Goal: Contribute content

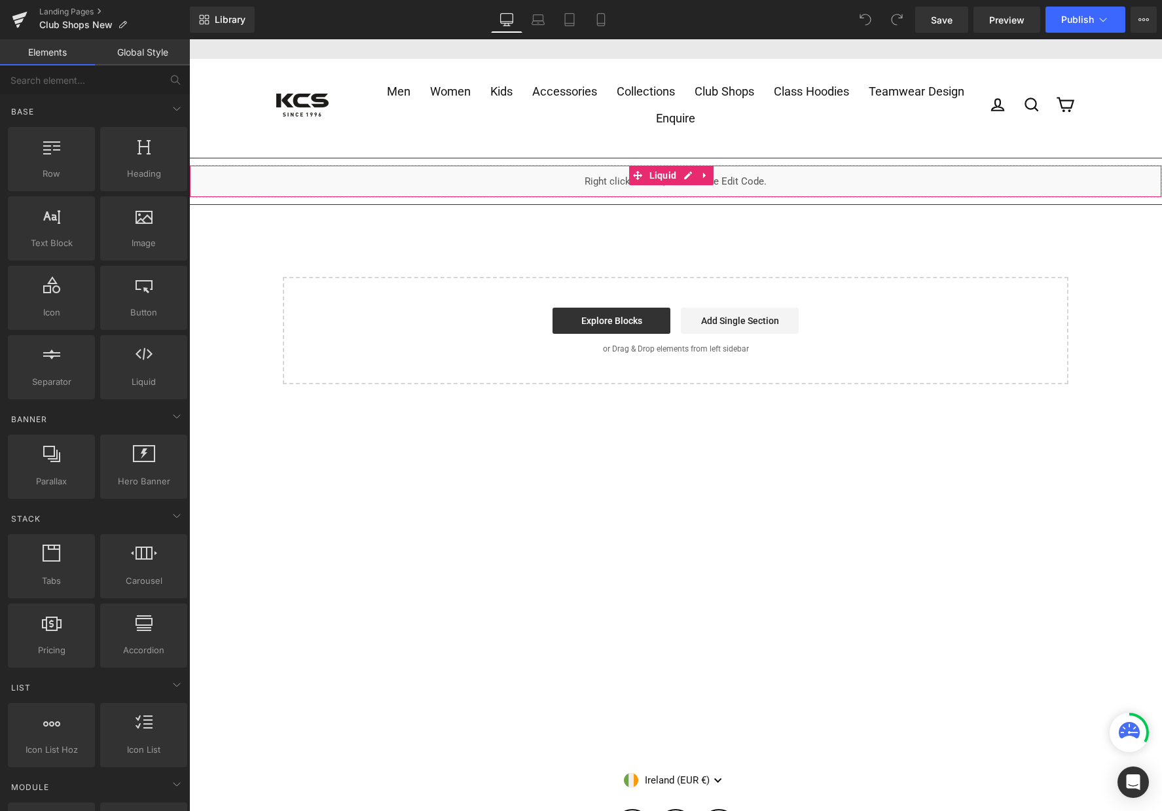
click at [684, 172] on div "Liquid" at bounding box center [675, 181] width 973 height 33
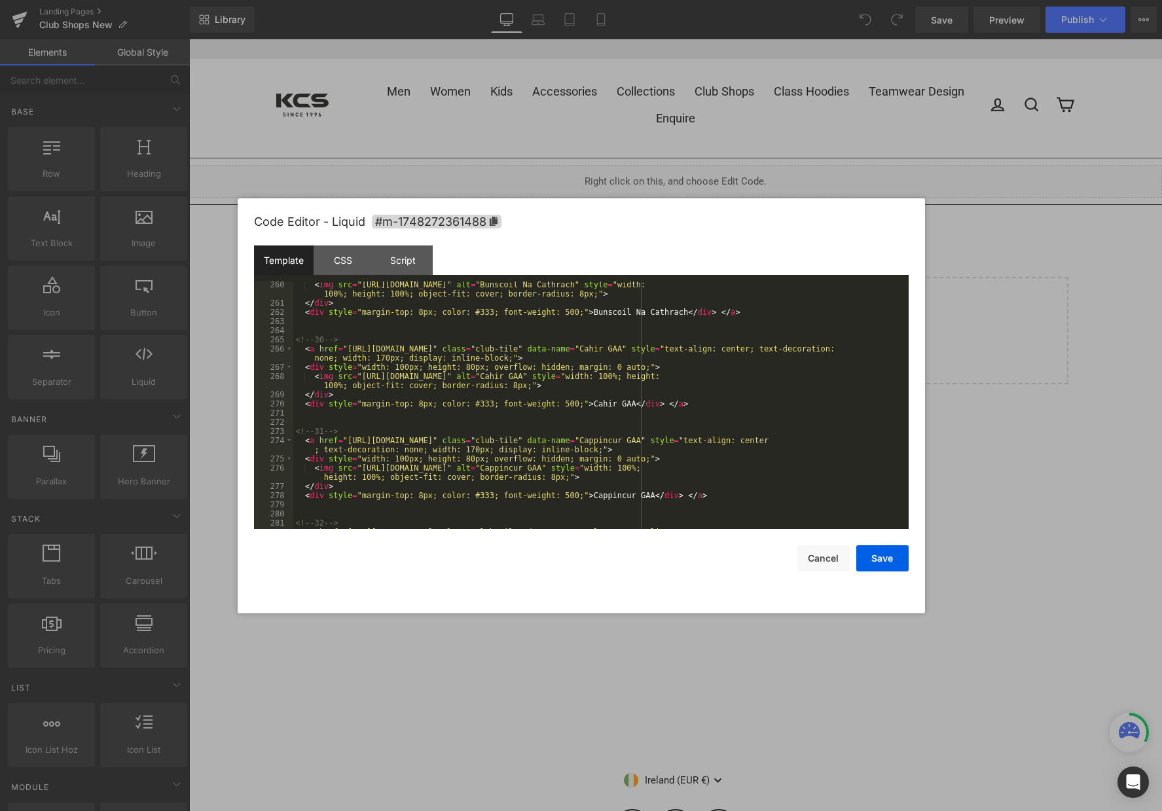
scroll to position [2868, 0]
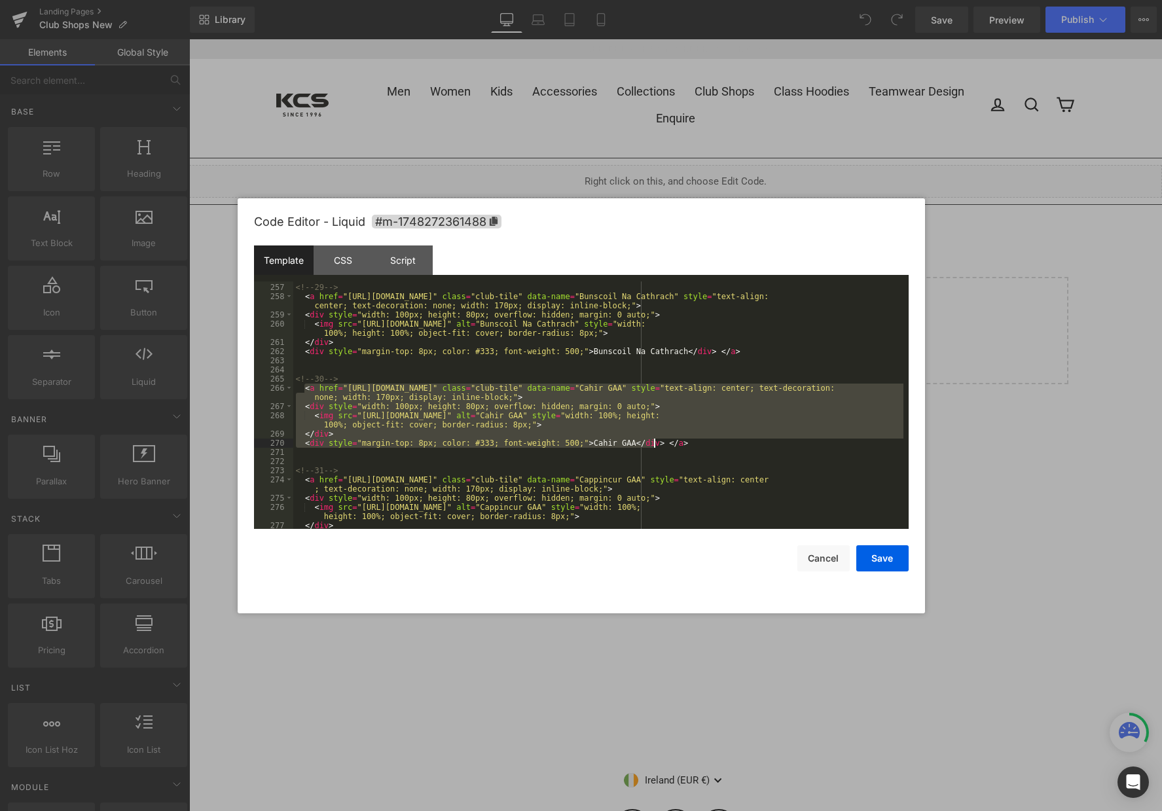
drag, startPoint x: 303, startPoint y: 389, endPoint x: 669, endPoint y: 444, distance: 370.8
click at [669, 444] on div "<!-- 29 --> < a href = "[URL][DOMAIN_NAME]" class = "club-tile" data-name = "Bu…" at bounding box center [598, 407] width 610 height 266
click at [687, 448] on div "<!-- 29 --> < a href = "[URL][DOMAIN_NAME]" class = "club-tile" data-name = "Bu…" at bounding box center [598, 407] width 610 height 266
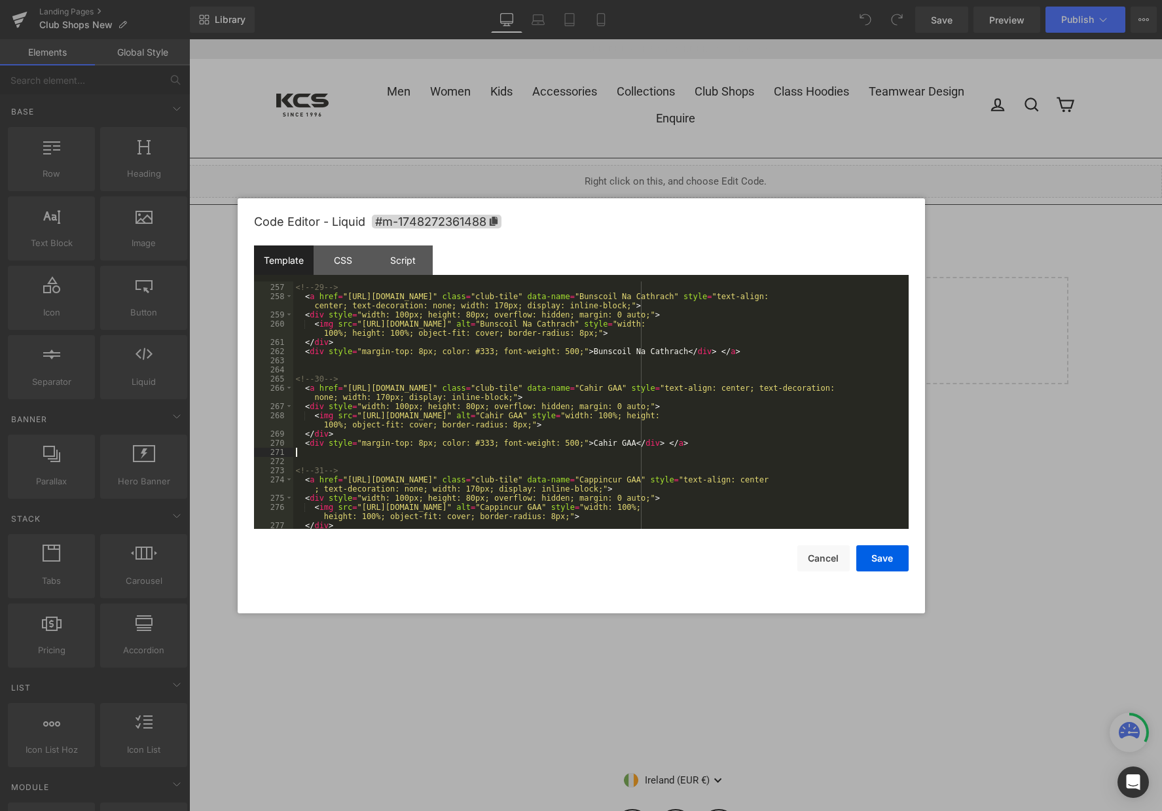
click at [686, 447] on div "<!-- 29 --> < a href = "[URL][DOMAIN_NAME]" class = "club-tile" data-name = "Bu…" at bounding box center [598, 407] width 610 height 266
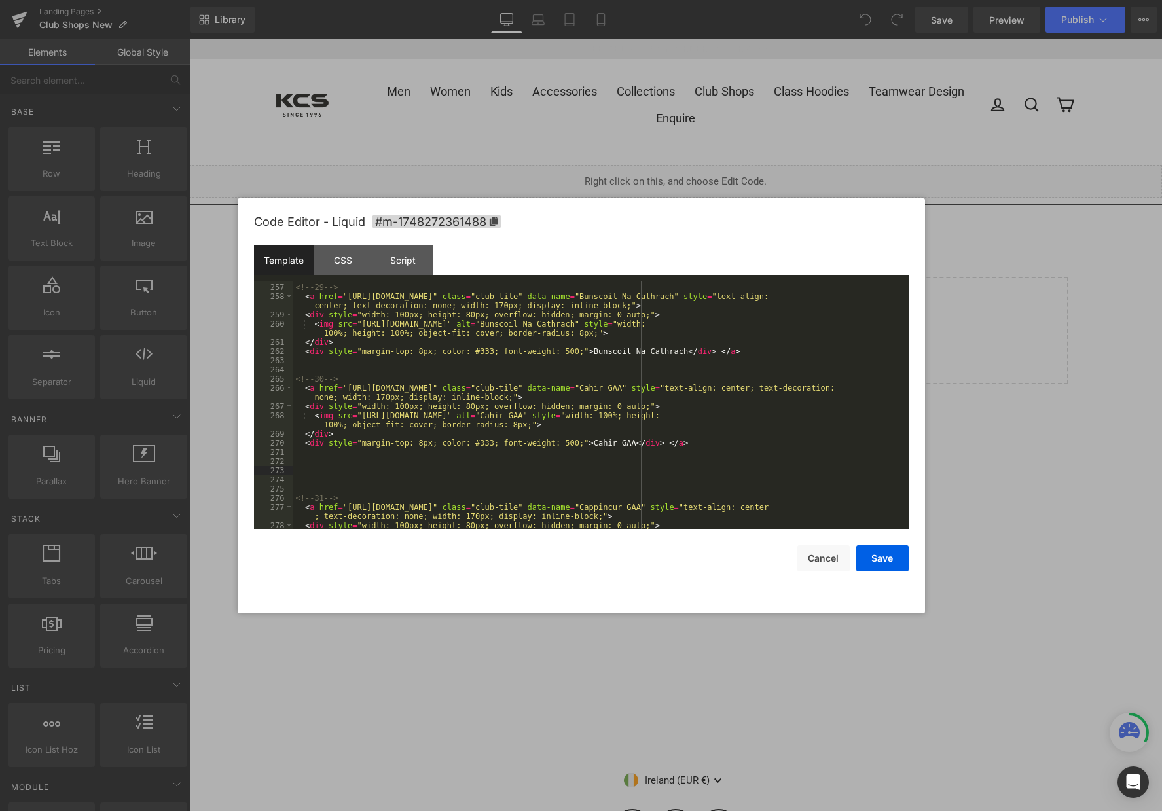
paste textarea
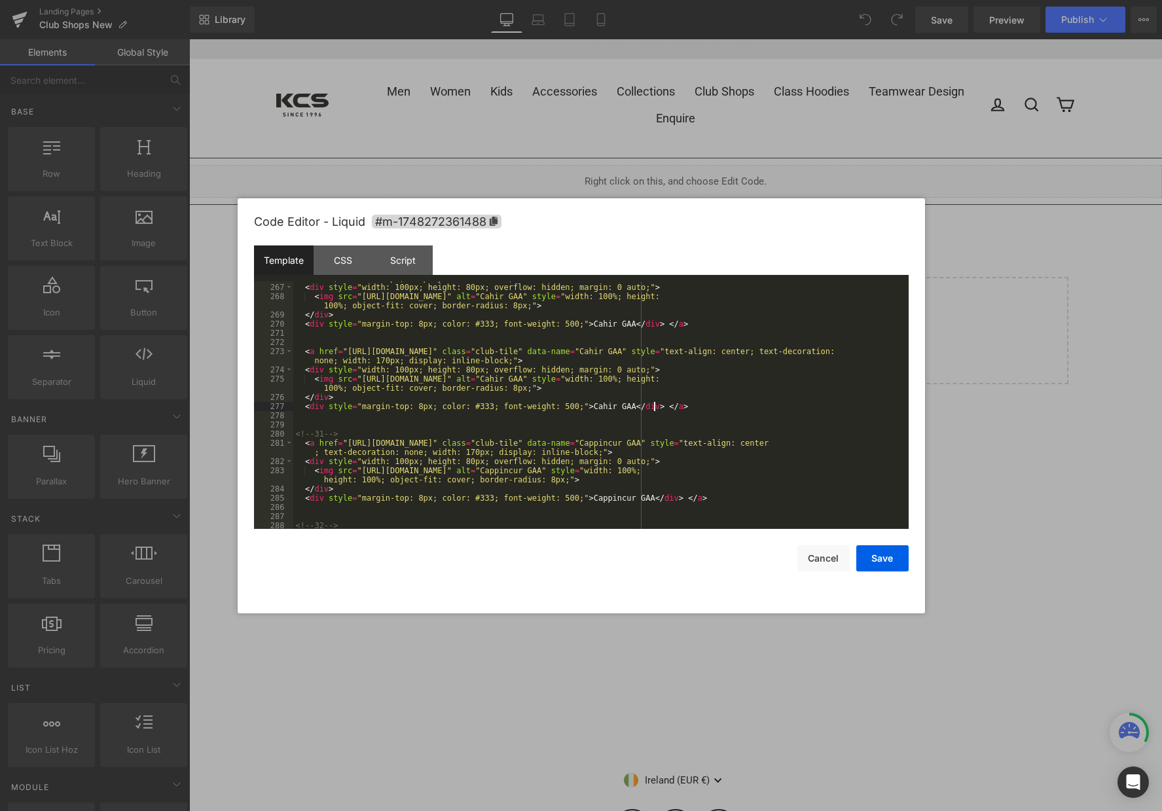
scroll to position [2988, 0]
click at [679, 325] on div "< a href = "[URL][DOMAIN_NAME]" class = "club-tile" data-name = "Cahir GAA" sty…" at bounding box center [598, 402] width 610 height 275
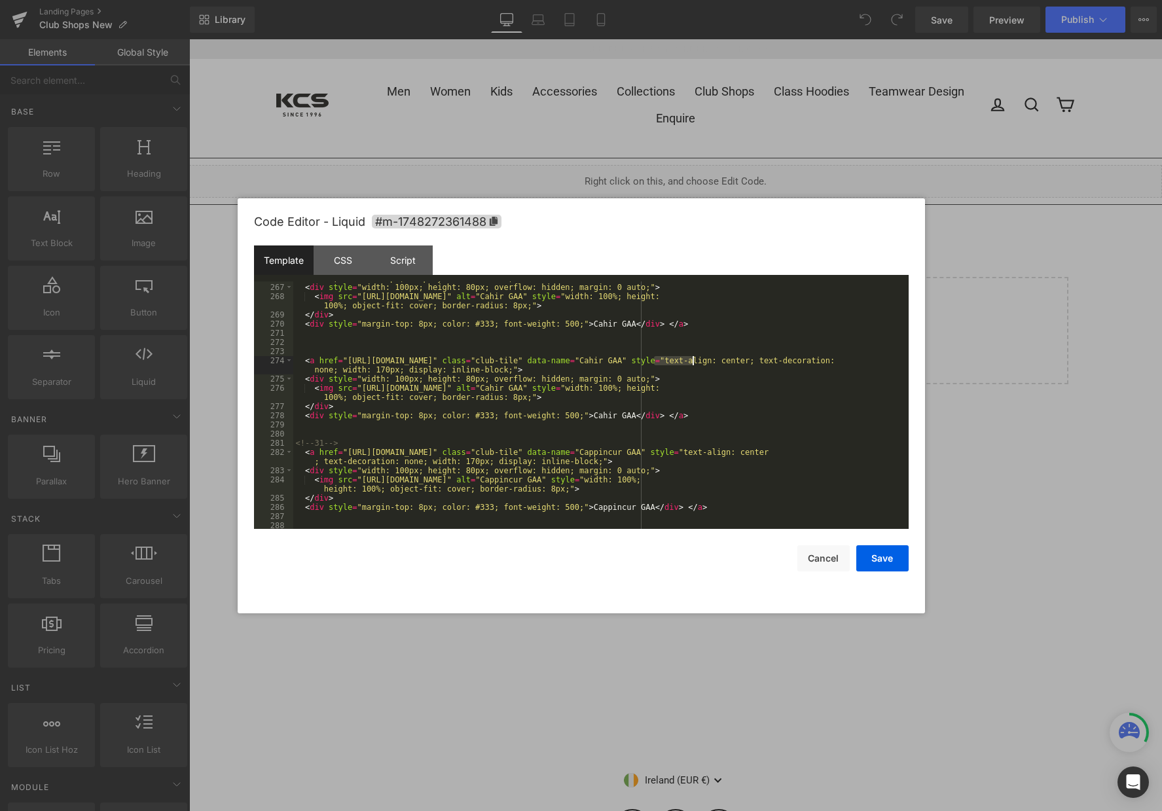
drag, startPoint x: 654, startPoint y: 360, endPoint x: 693, endPoint y: 361, distance: 39.3
click at [693, 361] on div "< a href = "[URL][DOMAIN_NAME]" class = "club-tile" data-name = "Cahir GAA" sty…" at bounding box center [598, 402] width 610 height 275
drag, startPoint x: 566, startPoint y: 417, endPoint x: 606, endPoint y: 415, distance: 39.3
click at [606, 415] on div "< a href = "[URL][DOMAIN_NAME]" class = "club-tile" data-name = "Cahir GAA" sty…" at bounding box center [598, 402] width 610 height 275
drag, startPoint x: 356, startPoint y: 388, endPoint x: 705, endPoint y: 388, distance: 348.4
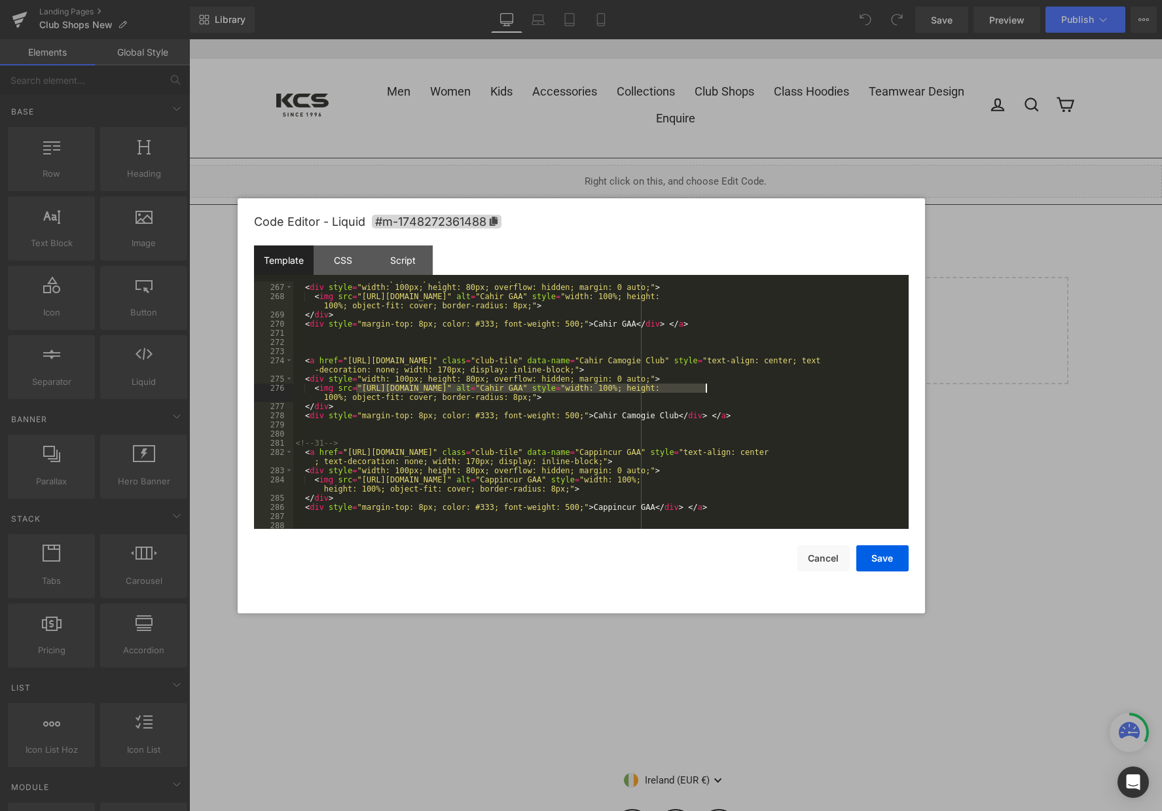
click at [705, 388] on div "< a href = "[URL][DOMAIN_NAME]" class = "club-tile" data-name = "Cahir GAA" sty…" at bounding box center [598, 402] width 610 height 275
drag, startPoint x: 343, startPoint y: 360, endPoint x: 519, endPoint y: 360, distance: 176.2
click at [519, 360] on div "< a href = "[URL][DOMAIN_NAME]" class = "club-tile" data-name = "Cahir GAA" sty…" at bounding box center [598, 402] width 610 height 275
click at [880, 558] on button "Save" at bounding box center [883, 559] width 52 height 26
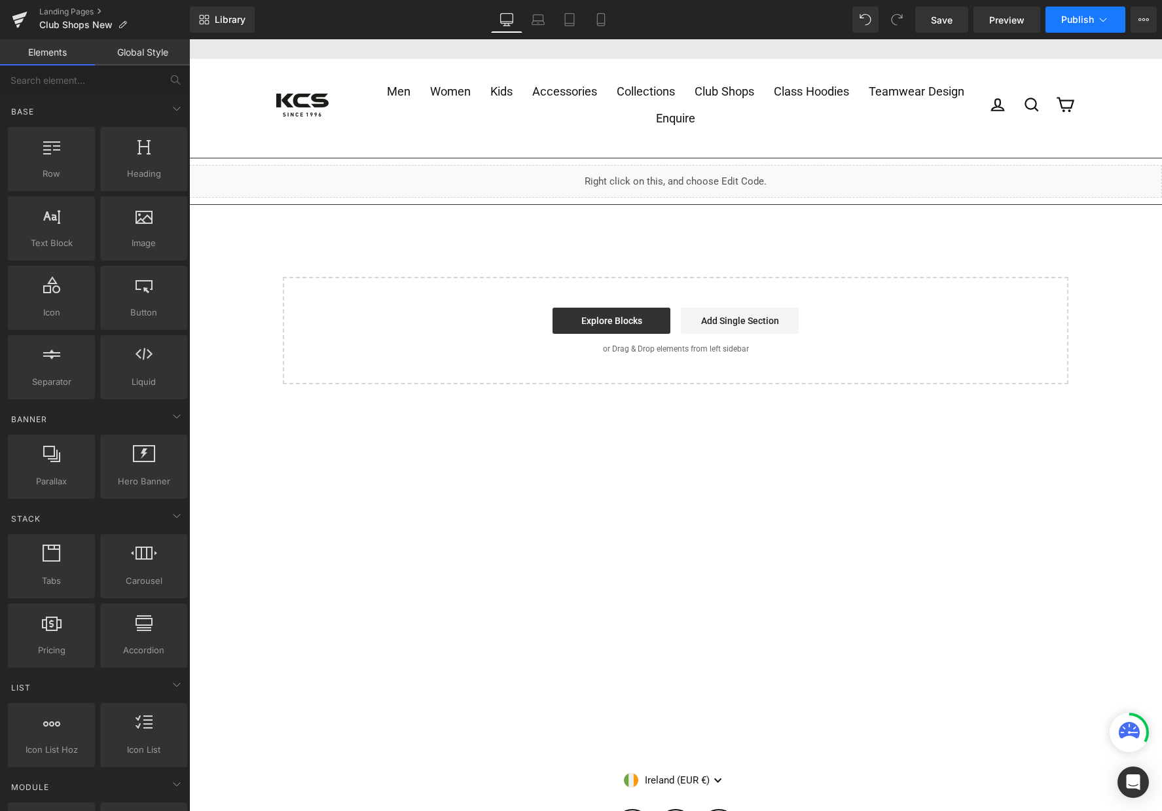
click at [1106, 11] on button "Publish" at bounding box center [1086, 20] width 80 height 26
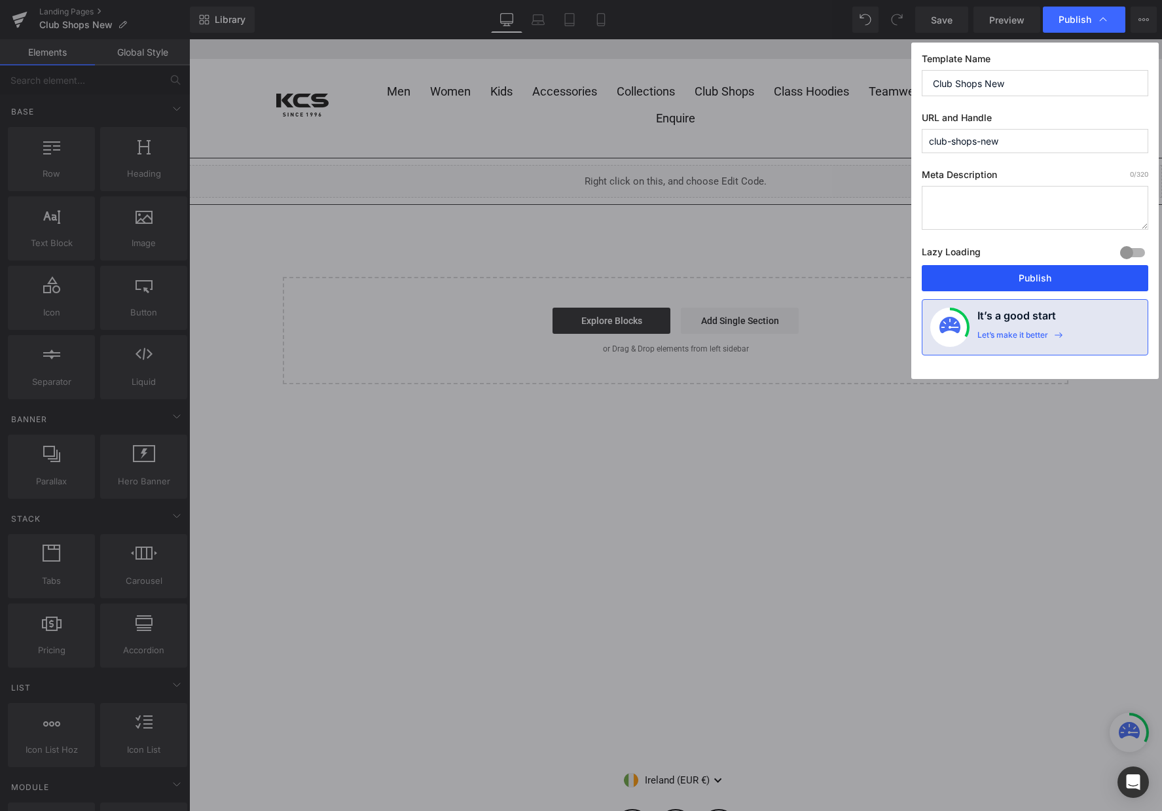
click at [1056, 273] on button "Publish" at bounding box center [1035, 278] width 227 height 26
